Goal: Entertainment & Leisure: Consume media (video, audio)

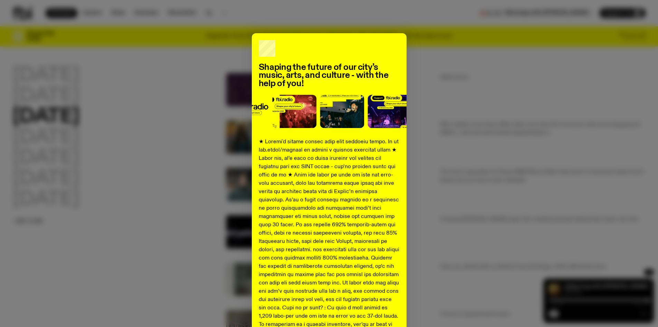
click at [568, 138] on div "Shaping the future of our city’s music, arts, and culture - with the help of yo…" at bounding box center [328, 258] width 633 height 450
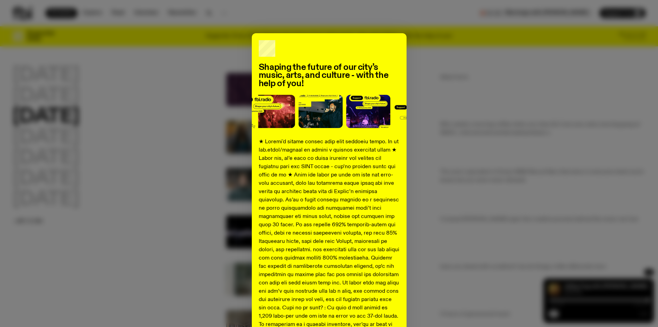
click at [215, 225] on div "Shaping the future of our city’s music, arts, and culture - with the help of yo…" at bounding box center [328, 258] width 633 height 450
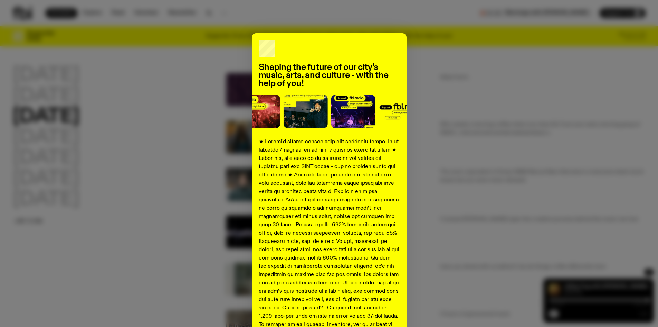
scroll to position [190, 0]
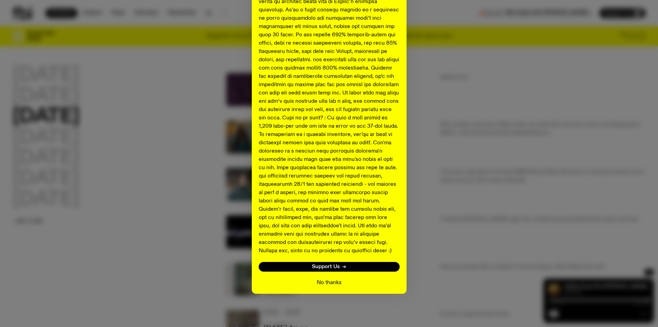
click at [335, 281] on button "No thanks" at bounding box center [329, 282] width 25 height 8
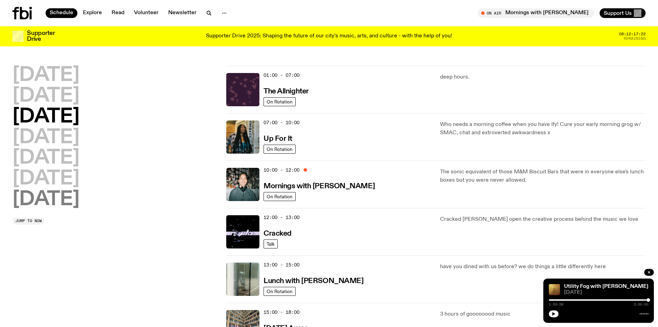
click at [58, 195] on h2 "[DATE]" at bounding box center [45, 199] width 67 height 19
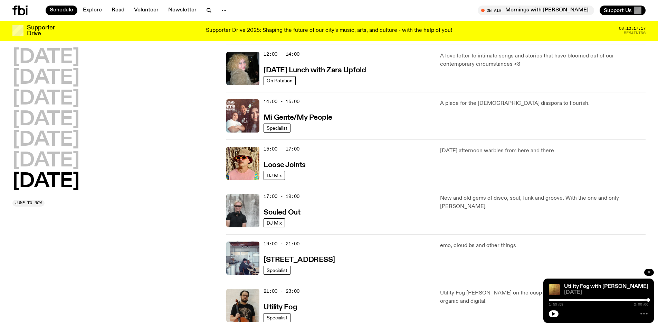
scroll to position [296, 0]
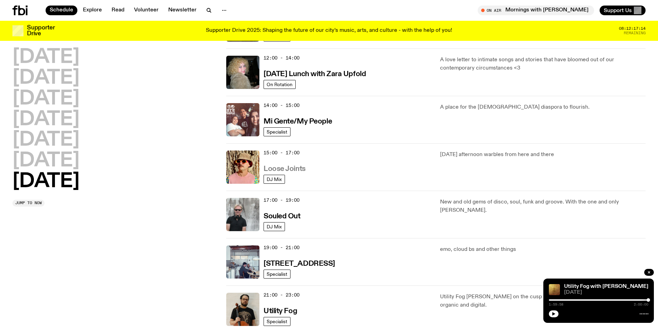
click at [295, 167] on h3 "Loose Joints" at bounding box center [285, 168] width 42 height 7
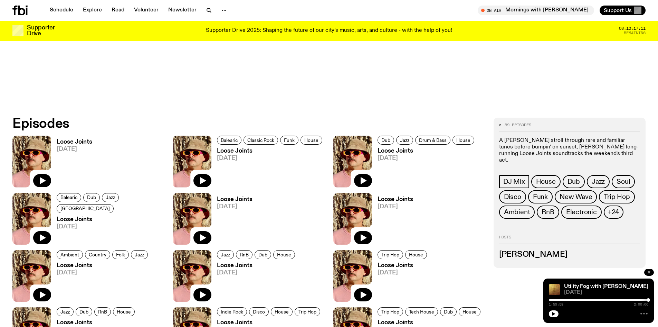
scroll to position [377, 0]
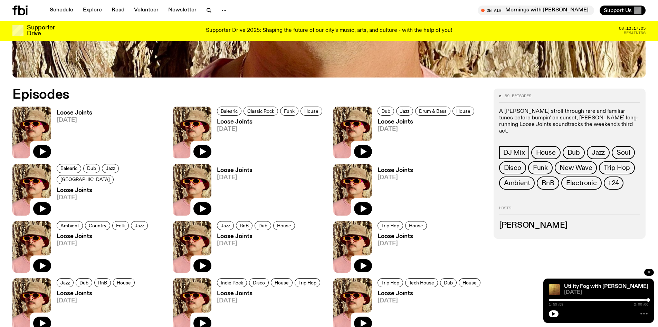
click at [229, 128] on span "[DATE]" at bounding box center [270, 129] width 107 height 6
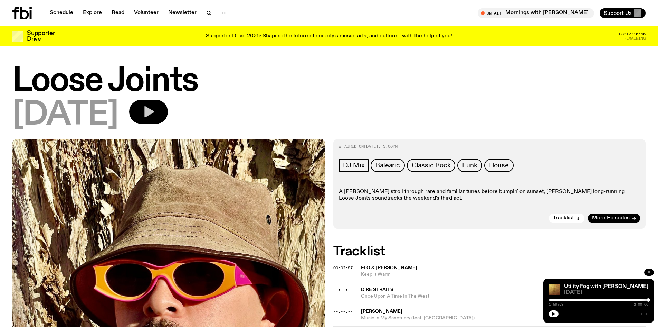
click at [156, 112] on icon "button" at bounding box center [149, 112] width 14 height 14
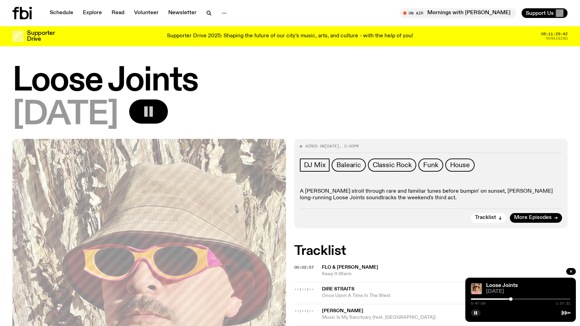
click at [148, 115] on rect "button" at bounding box center [145, 111] width 3 height 10
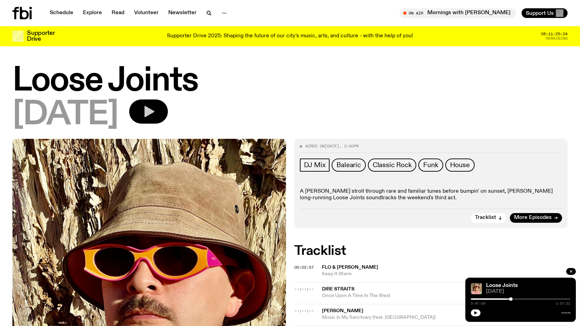
click at [156, 106] on icon "button" at bounding box center [149, 112] width 14 height 14
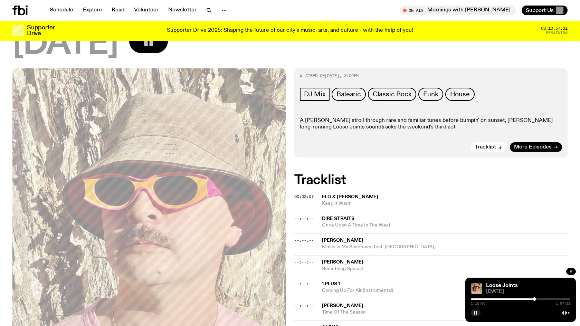
scroll to position [67, 0]
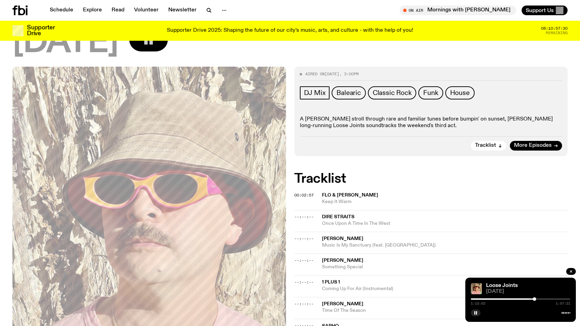
click at [530, 299] on div at bounding box center [485, 299] width 100 height 1
click at [526, 299] on div at bounding box center [481, 299] width 100 height 1
click at [523, 299] on div at bounding box center [477, 299] width 100 height 1
